Goal: Find contact information: Find contact information

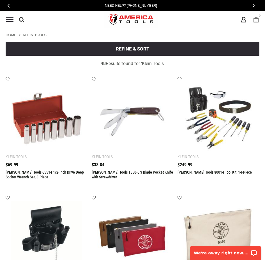
click at [127, 16] on img "store logo" at bounding box center [131, 19] width 54 height 21
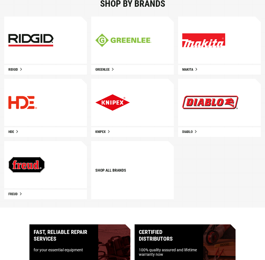
drag, startPoint x: 121, startPoint y: 171, endPoint x: 123, endPoint y: 169, distance: 3.6
click at [121, 171] on link "Shop all brands" at bounding box center [110, 170] width 31 height 4
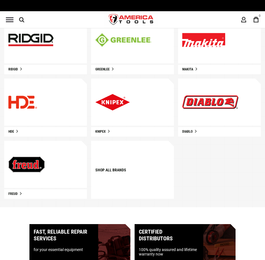
scroll to position [283, 0]
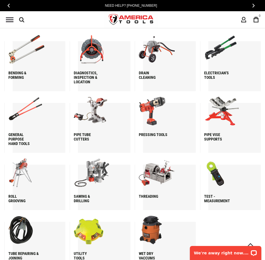
scroll to position [589, 0]
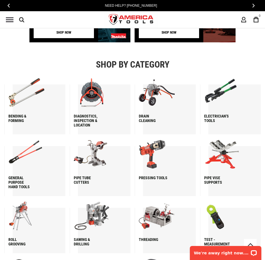
click at [21, 110] on div "Bending & forming" at bounding box center [34, 106] width 61 height 56
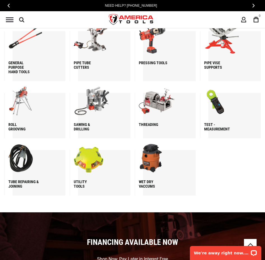
scroll to position [814, 0]
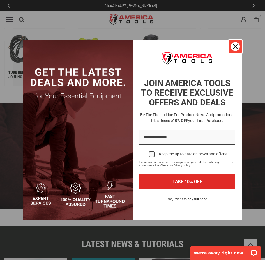
click at [232, 46] on div "Close" at bounding box center [235, 46] width 9 height 9
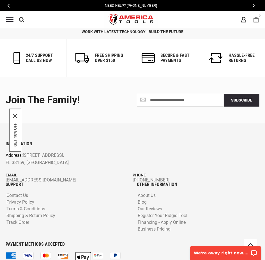
scroll to position [1192, 0]
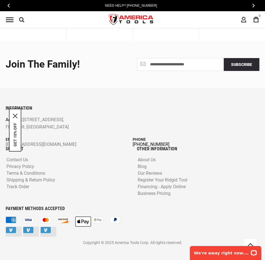
drag, startPoint x: 169, startPoint y: 141, endPoint x: 170, endPoint y: 145, distance: 4.8
click at [169, 145] on div "Phone +1 305-513-9914" at bounding box center [196, 141] width 127 height 10
copy div "[PHONE_NUMBER]"
click at [17, 114] on icon "close icon" at bounding box center [15, 116] width 4 height 4
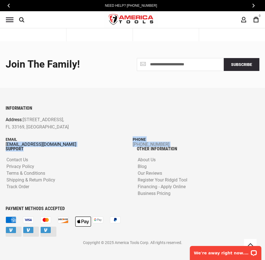
drag, startPoint x: 58, startPoint y: 146, endPoint x: 9, endPoint y: 143, distance: 49.5
click at [6, 144] on div "INFORMATION Address: 1157 NW 159th Dr, Miami, FL 33169, United States Email inf…" at bounding box center [132, 171] width 262 height 131
click at [68, 142] on div "Email info@americatools.com" at bounding box center [69, 141] width 127 height 10
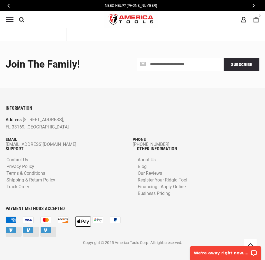
click at [59, 139] on p "Email" at bounding box center [69, 139] width 127 height 6
drag, startPoint x: 55, startPoint y: 141, endPoint x: 59, endPoint y: 143, distance: 4.4
click at [55, 145] on div "Email info@americatools.com" at bounding box center [69, 141] width 127 height 10
copy div "[EMAIL_ADDRESS][DOMAIN_NAME]"
